Goal: Check status: Check status

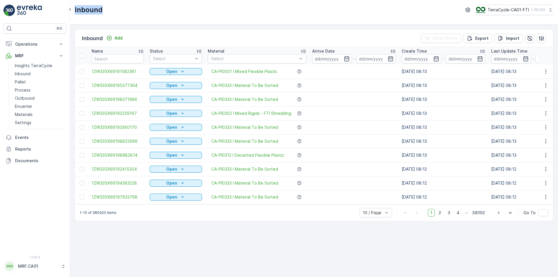
click at [75, 10] on div "Inbound TerraCycle-CA01-FTI ( -05:00 )" at bounding box center [314, 10] width 479 height 10
click at [106, 8] on div "Inbound TerraCycle-CA01-FTI ( -05:00 )" at bounding box center [314, 10] width 479 height 10
drag, startPoint x: 111, startPoint y: 12, endPoint x: 75, endPoint y: 10, distance: 35.6
click at [75, 10] on div "Inbound TerraCycle-CA01-FTI ( -05:00 )" at bounding box center [314, 10] width 479 height 10
click at [105, 10] on div "Inbound TerraCycle-CA01-FTI ( -05:00 )" at bounding box center [314, 10] width 479 height 10
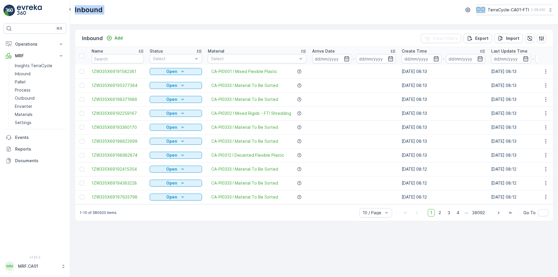
drag, startPoint x: 105, startPoint y: 10, endPoint x: 86, endPoint y: 8, distance: 18.9
click at [86, 8] on div "Inbound TerraCycle-CA01-FTI ( -05:00 )" at bounding box center [314, 10] width 479 height 10
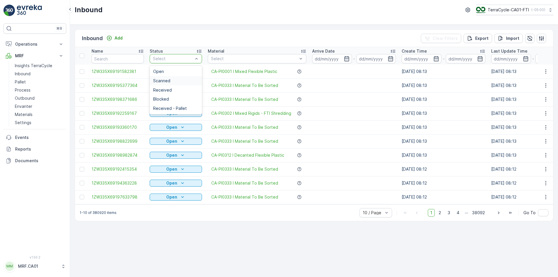
click at [171, 78] on div "Scanned" at bounding box center [176, 80] width 52 height 9
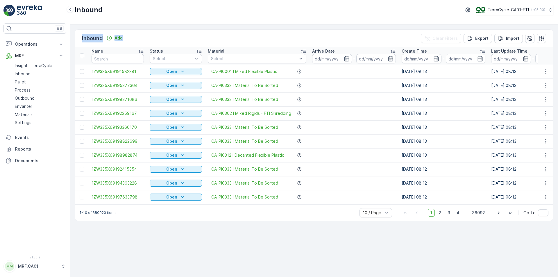
drag, startPoint x: 143, startPoint y: 33, endPoint x: 78, endPoint y: 35, distance: 65.5
click at [78, 35] on div "Inbound Add Clear Filters Export Import" at bounding box center [314, 38] width 478 height 17
click at [172, 32] on div "Inbound Add Clear Filters Export Import" at bounding box center [314, 38] width 478 height 17
drag, startPoint x: 152, startPoint y: 35, endPoint x: 74, endPoint y: 37, distance: 78.2
click at [74, 37] on div "Inbound Add Clear Filters Export Import Name Status Select Material Select Arri…" at bounding box center [314, 151] width 488 height 252
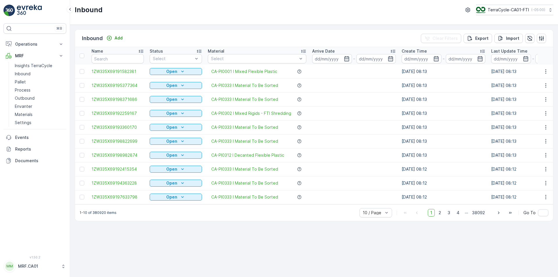
click at [167, 42] on div "Inbound Add Clear Filters Export Import" at bounding box center [314, 38] width 478 height 17
drag, startPoint x: 158, startPoint y: 40, endPoint x: 71, endPoint y: 38, distance: 86.7
click at [71, 38] on div "Inbound Add Clear Filters Export Import Name Status Select Material Select Arri…" at bounding box center [314, 151] width 488 height 252
click at [131, 34] on div "Inbound Add Clear Filters Export Import" at bounding box center [314, 38] width 478 height 17
